Goal: Task Accomplishment & Management: Use online tool/utility

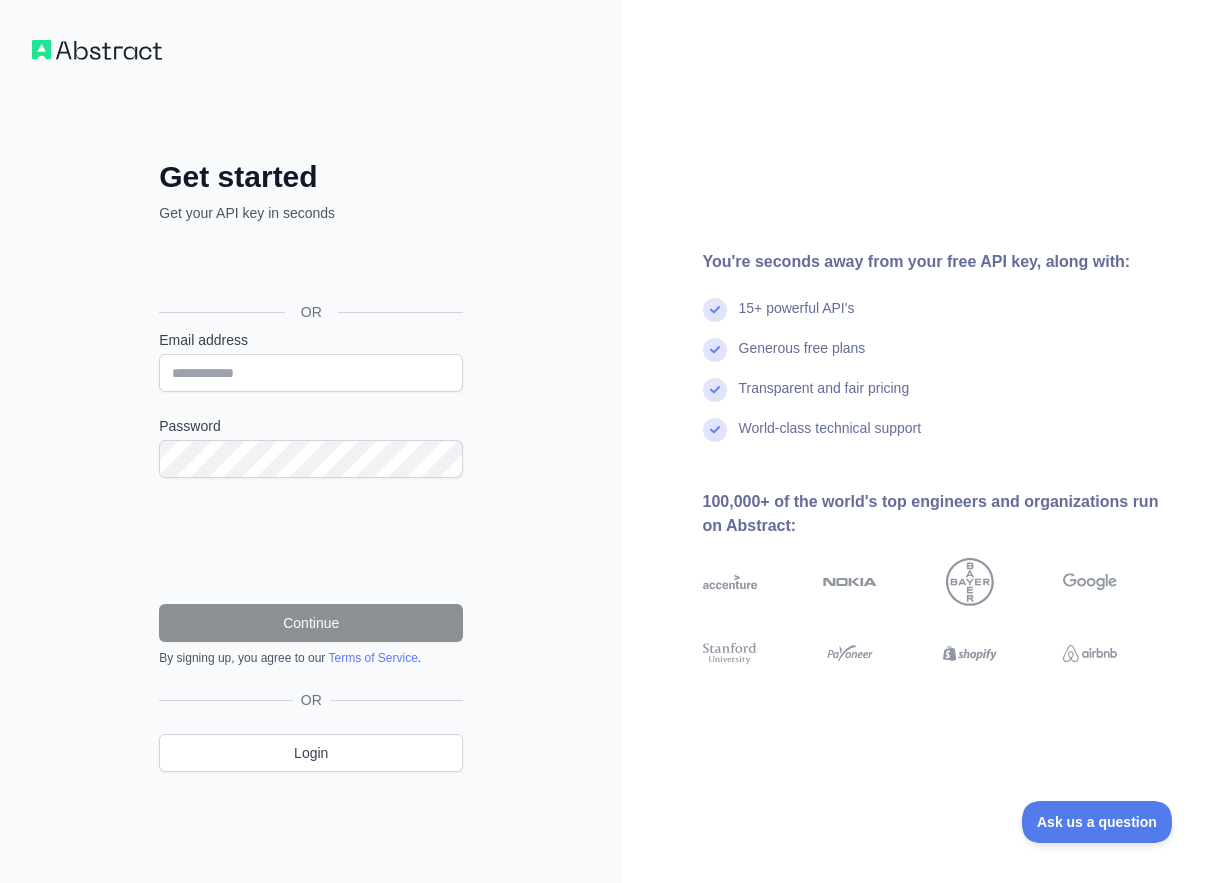
click at [226, 352] on div "Email address" at bounding box center [311, 361] width 304 height 62
click at [223, 379] on input "Email address" at bounding box center [311, 373] width 304 height 38
paste input "**********"
type input "**********"
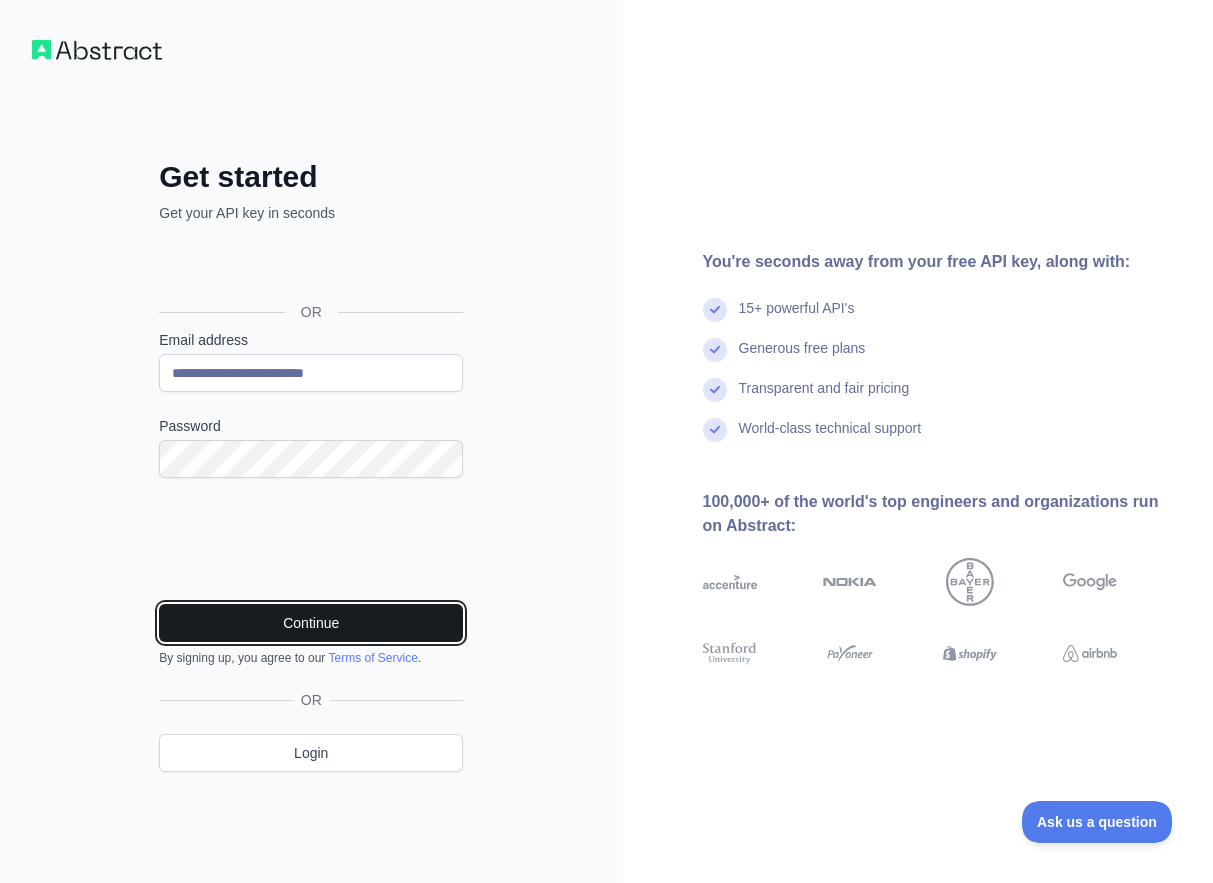
click at [338, 619] on button "Continue" at bounding box center [311, 623] width 304 height 38
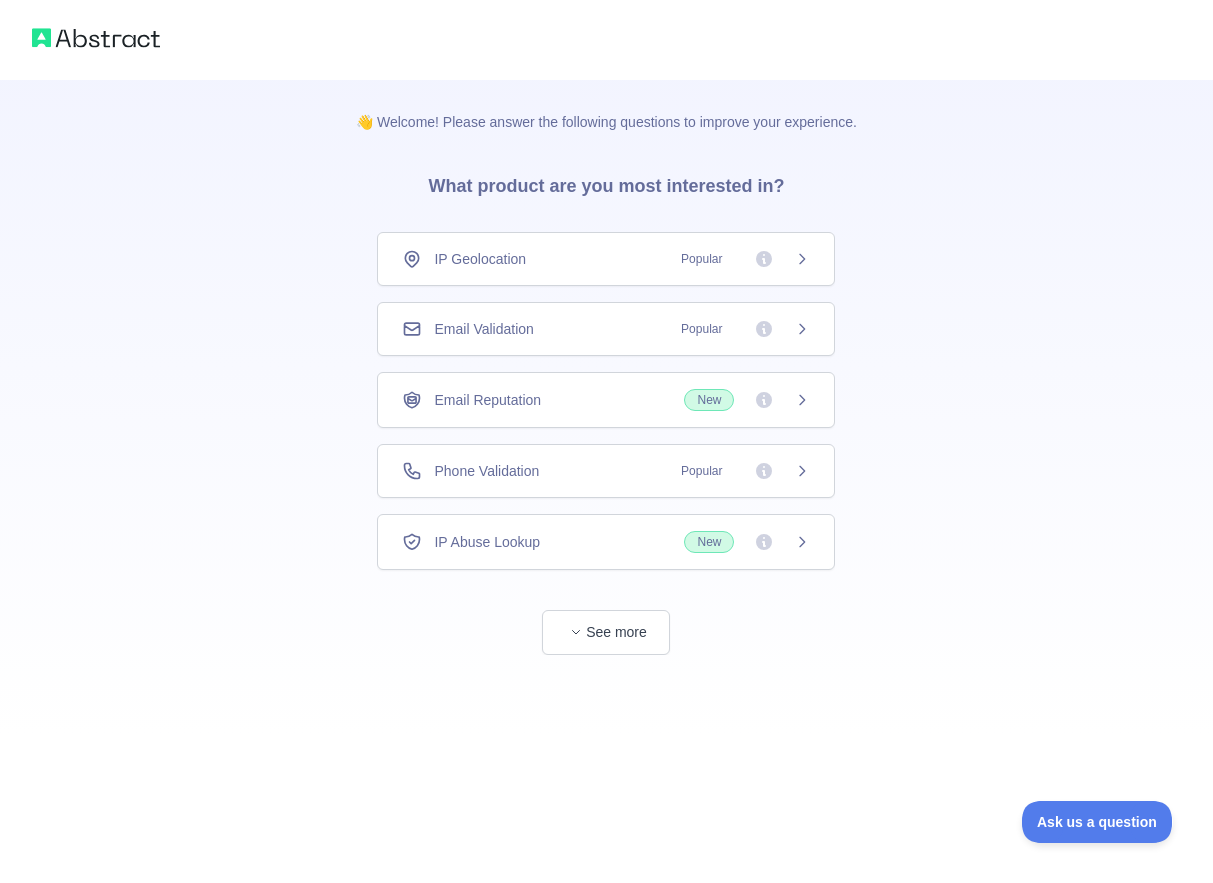
click at [598, 334] on div "Email Validation Popular" at bounding box center [606, 329] width 408 height 20
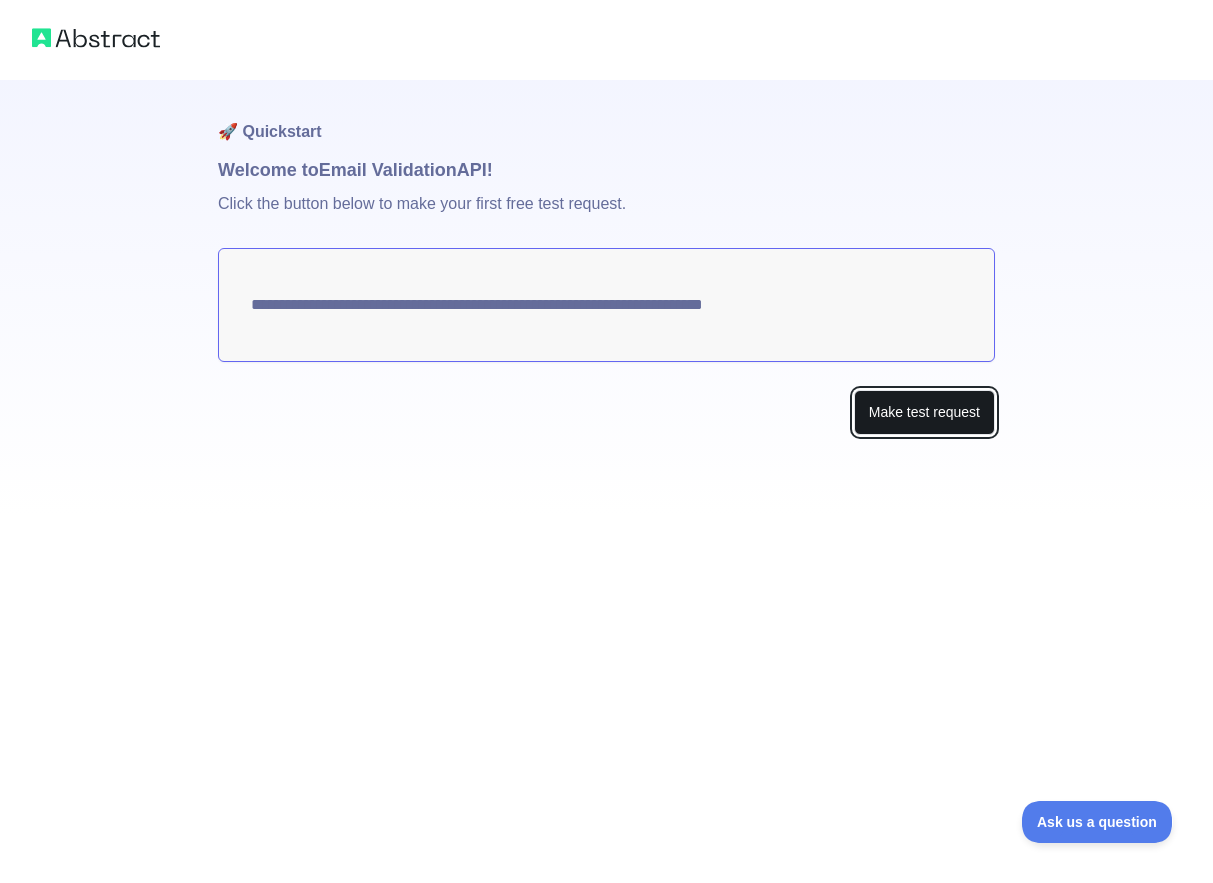
click at [929, 396] on button "Make test request" at bounding box center [924, 412] width 141 height 45
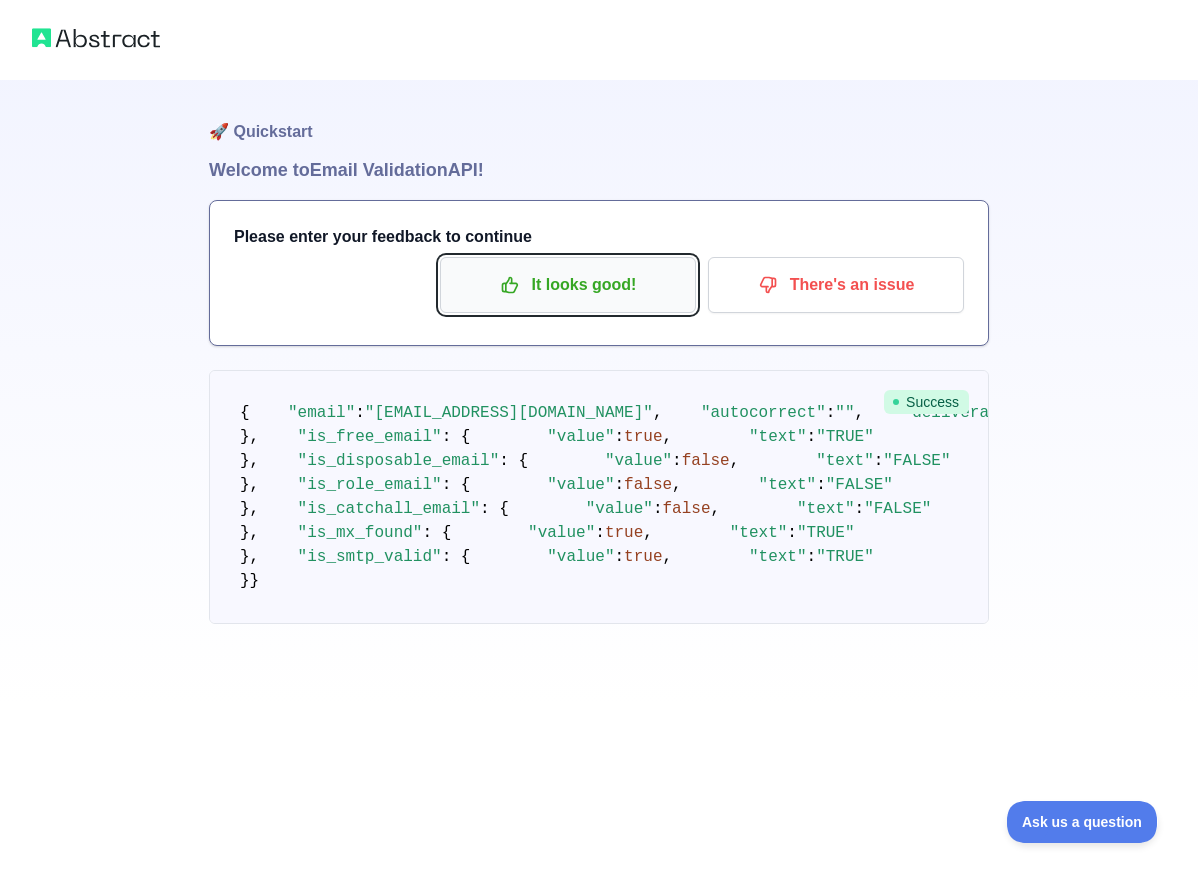
click at [504, 299] on p "It looks good!" at bounding box center [568, 285] width 226 height 34
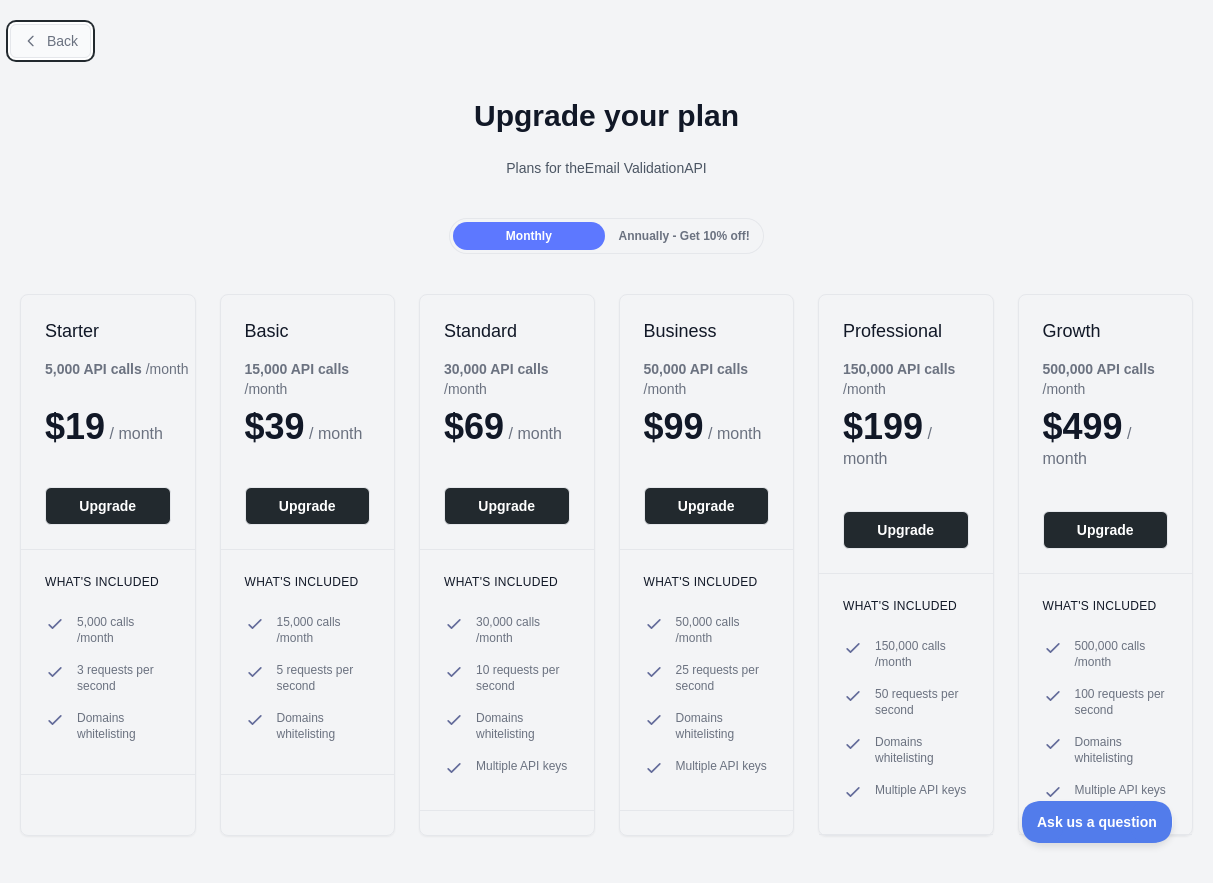
click at [59, 37] on span "Back" at bounding box center [62, 41] width 31 height 16
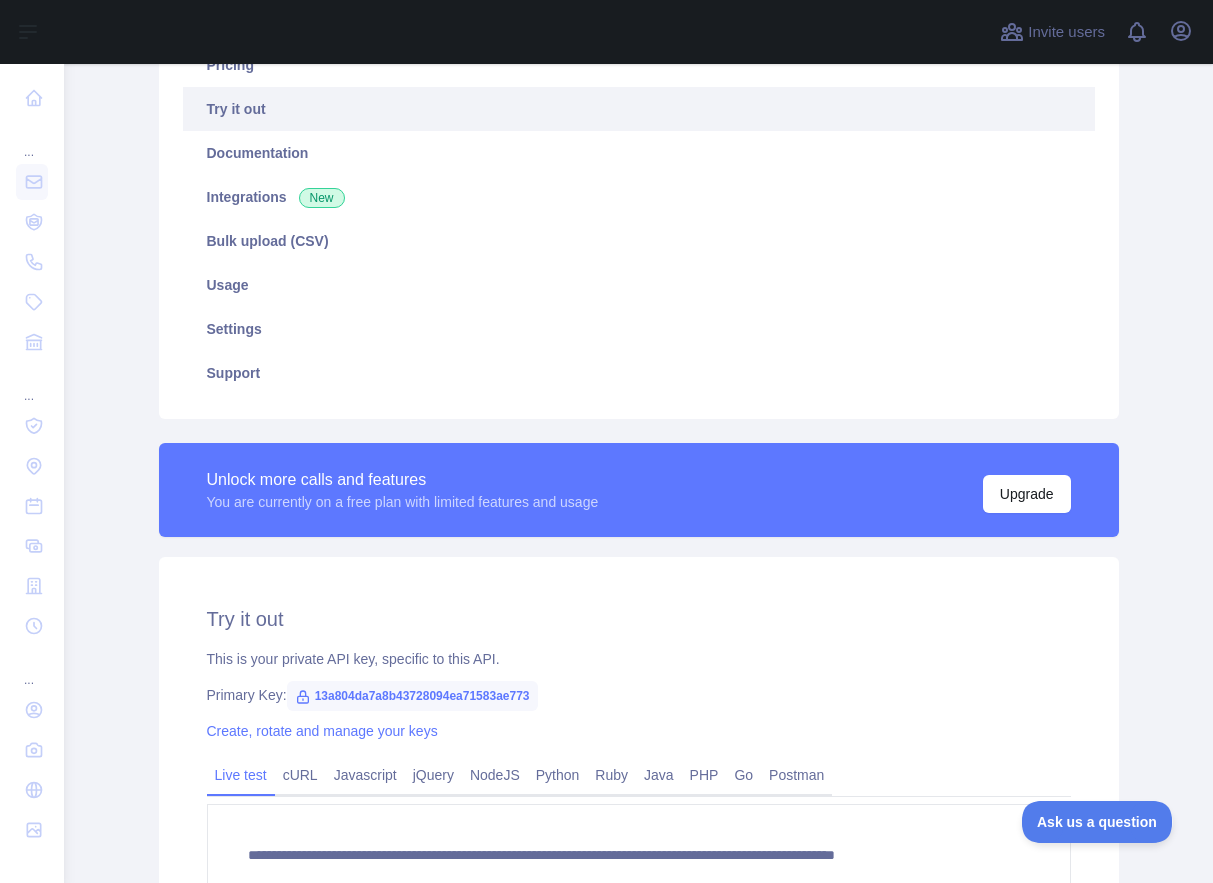
scroll to position [491, 0]
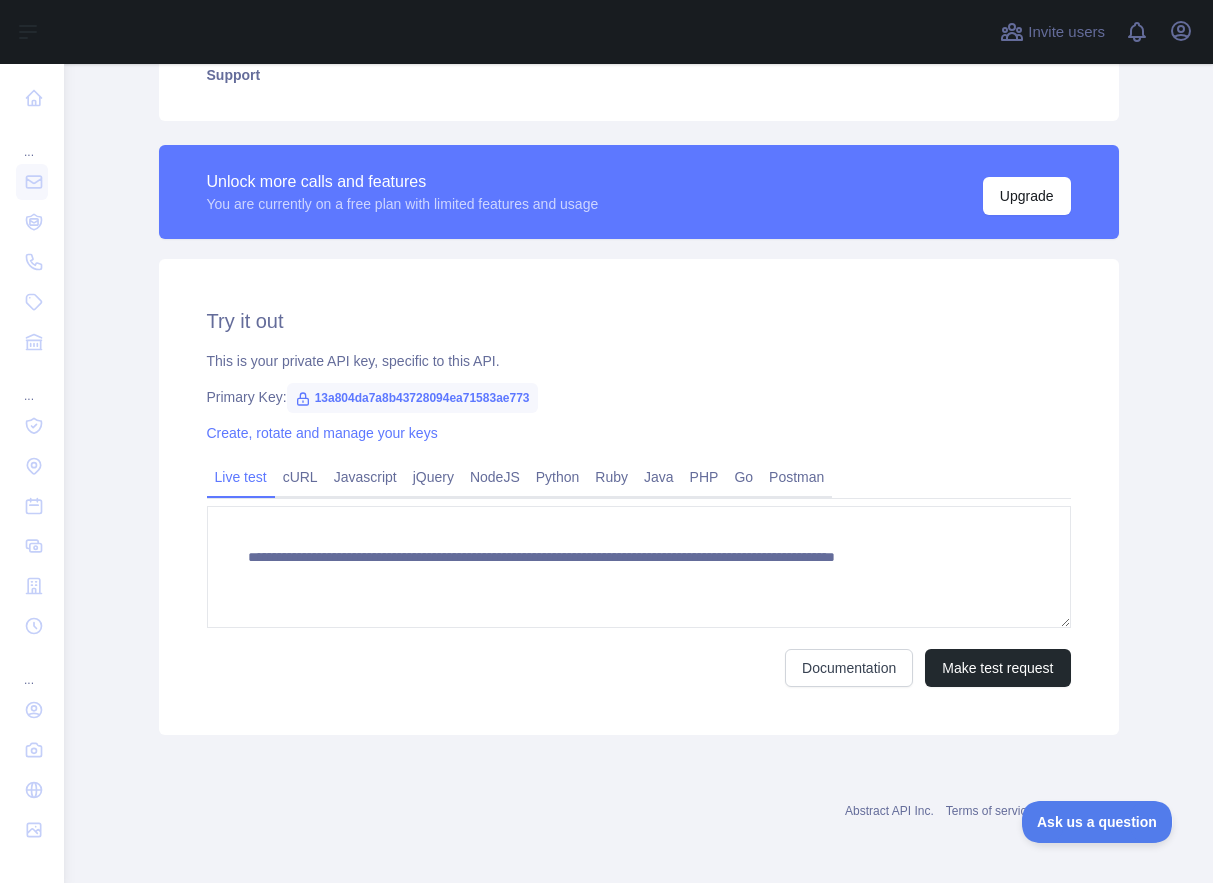
click at [427, 397] on span "13a804da7a8b43728094ea71583ae773" at bounding box center [412, 398] width 251 height 30
copy span "13a804da7a8b43728094ea71583ae773"
